Goal: Task Accomplishment & Management: Manage account settings

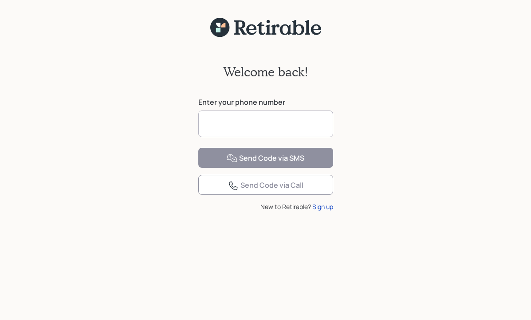
click at [222, 121] on input at bounding box center [265, 123] width 135 height 27
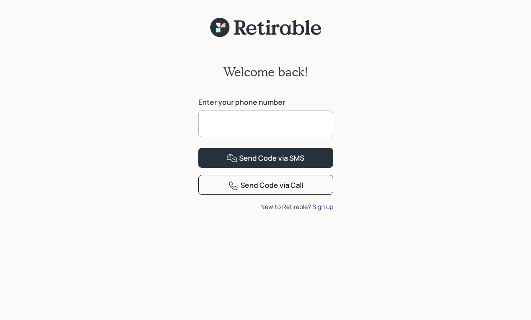
click at [216, 126] on input at bounding box center [265, 123] width 135 height 27
type input "**********"
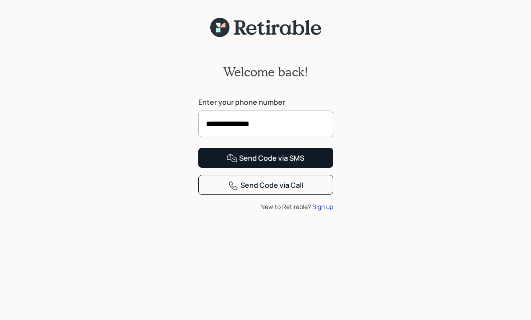
click at [264, 164] on div "Send Code via SMS" at bounding box center [265, 158] width 78 height 11
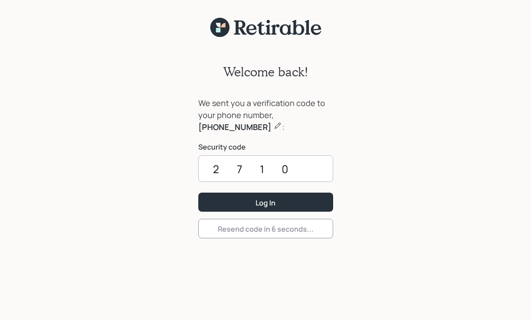
type input "2710"
click at [265, 202] on button "Log In" at bounding box center [265, 201] width 135 height 19
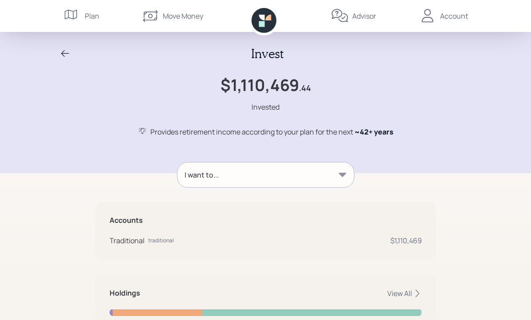
click at [453, 19] on div "Account" at bounding box center [454, 16] width 28 height 11
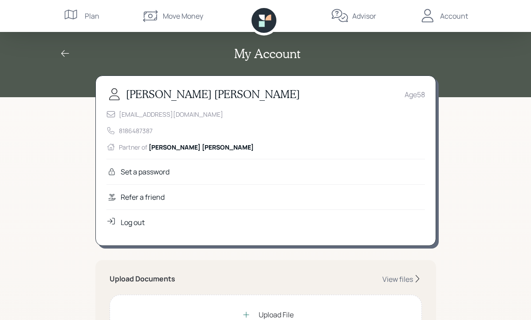
click at [159, 220] on div "Log out" at bounding box center [265, 221] width 318 height 25
